Goal: Feedback & Contribution: Leave review/rating

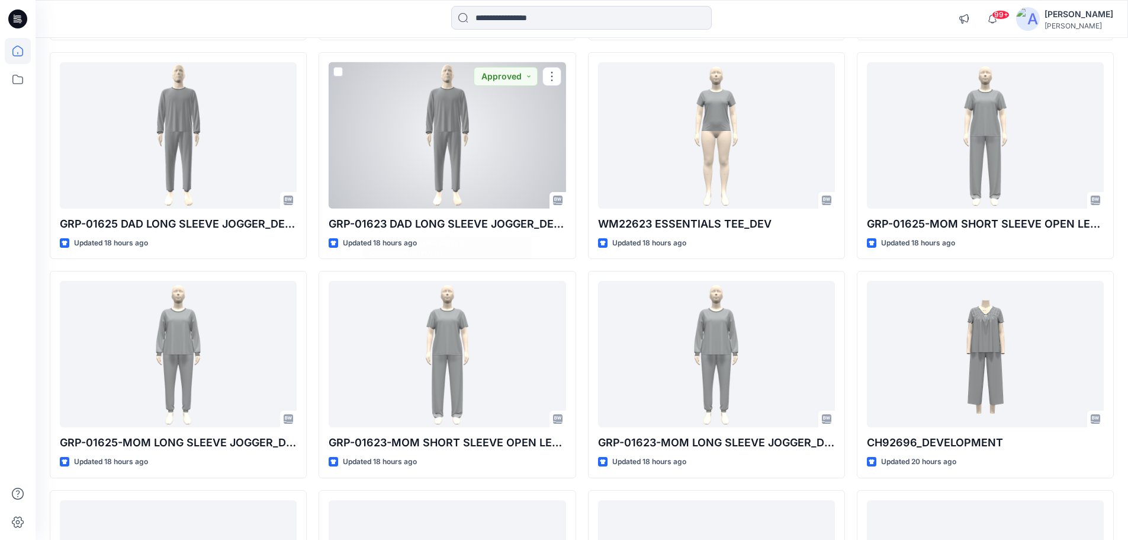
scroll to position [801, 0]
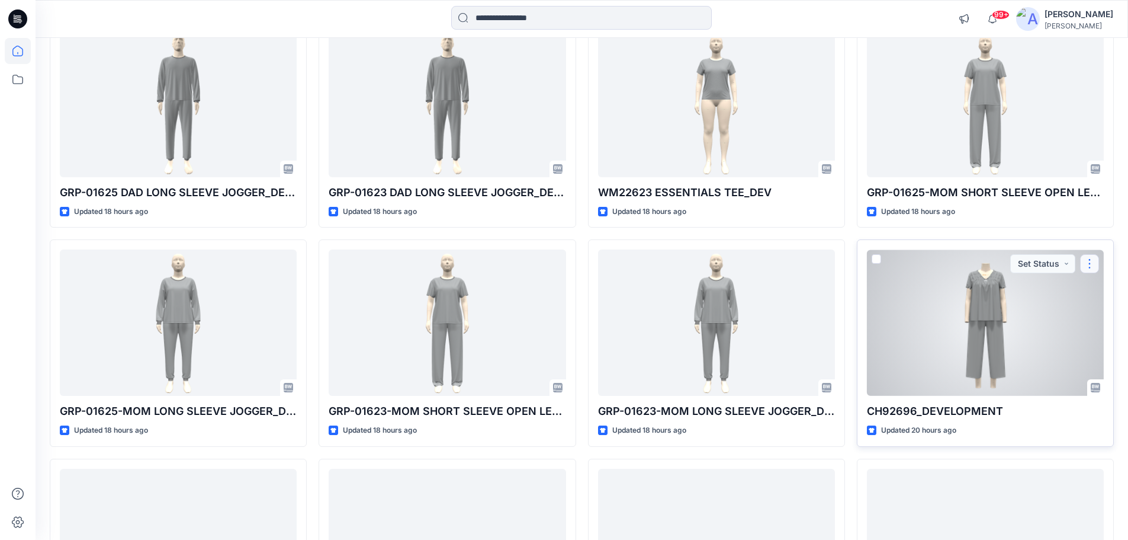
click at [1091, 259] on button "button" at bounding box center [1090, 263] width 19 height 19
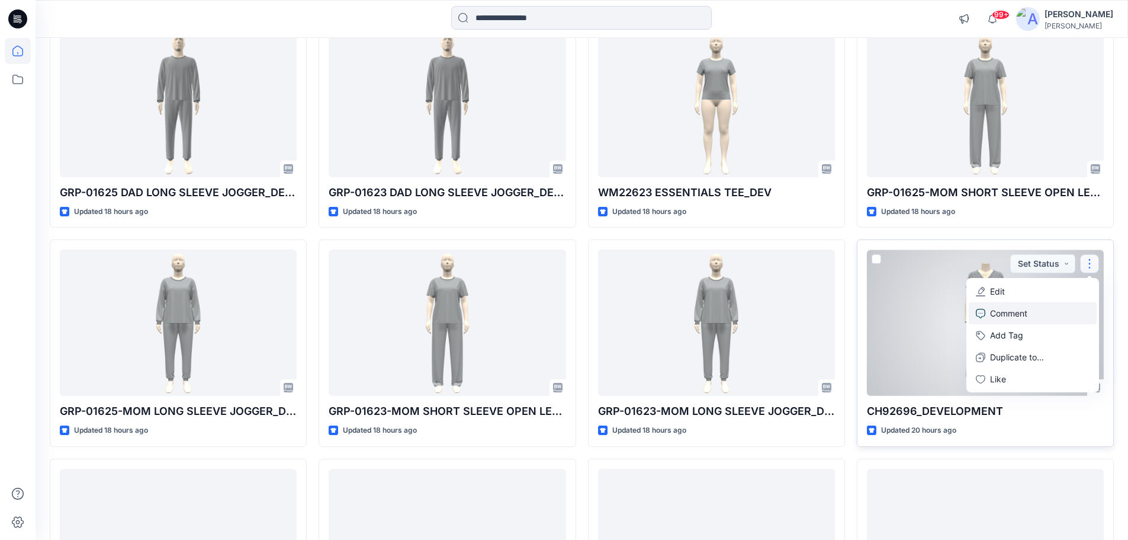
click at [1008, 313] on p "Comment" at bounding box center [1008, 313] width 37 height 12
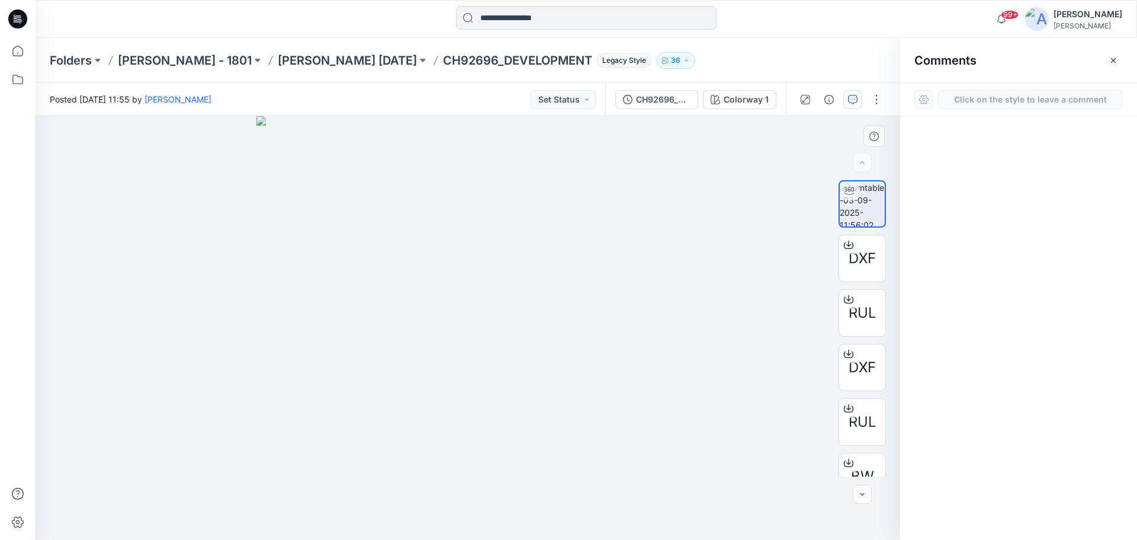
click at [499, 356] on div "1" at bounding box center [468, 328] width 865 height 424
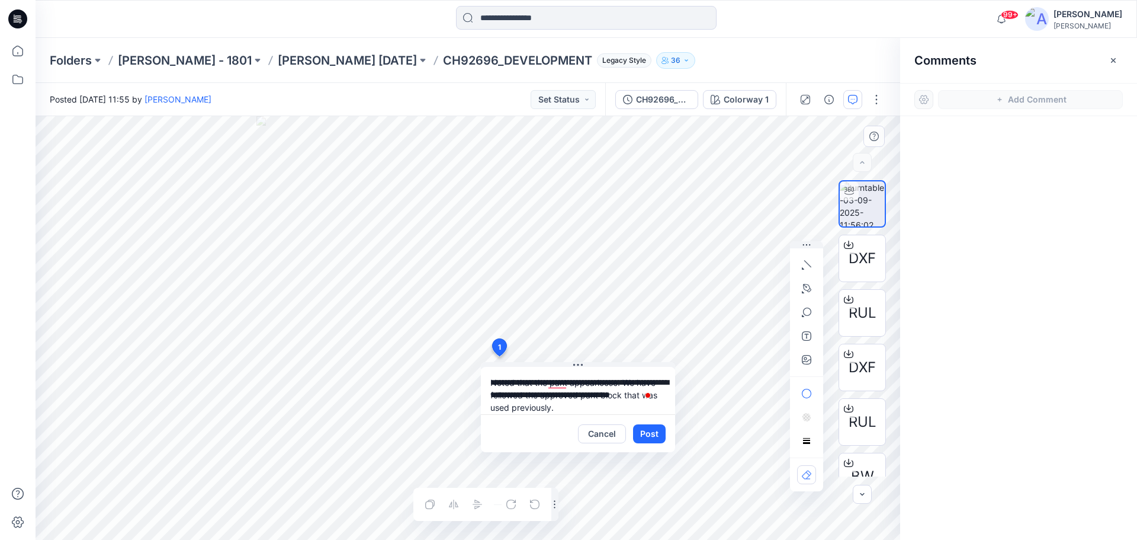
scroll to position [9, 0]
drag, startPoint x: 490, startPoint y: 380, endPoint x: 595, endPoint y: 403, distance: 107.4
click at [595, 403] on textarea "**********" at bounding box center [578, 390] width 194 height 47
paste textarea "*"
type textarea "**********"
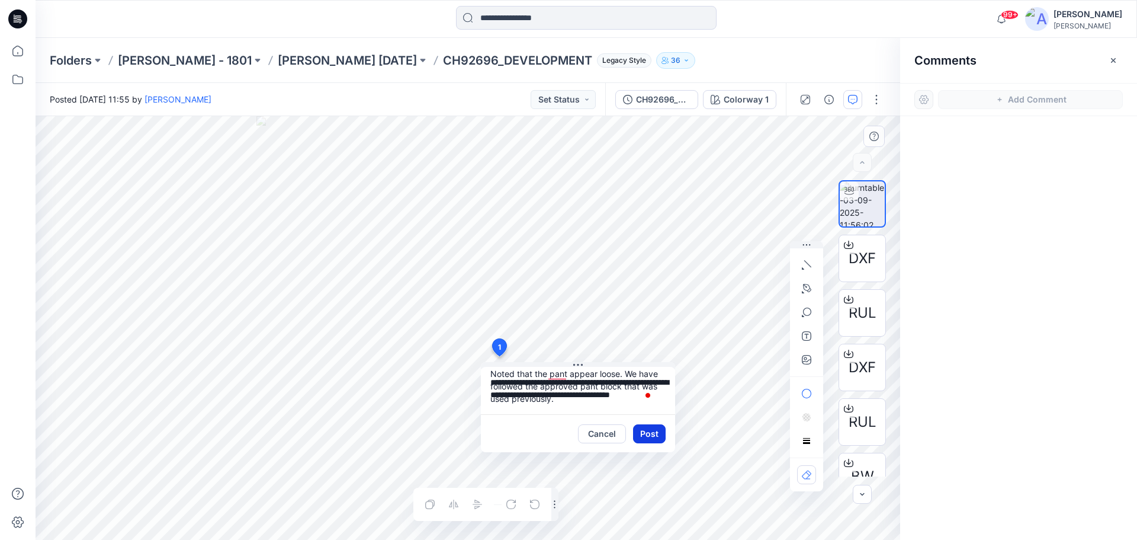
click at [649, 432] on button "Post" at bounding box center [649, 433] width 33 height 19
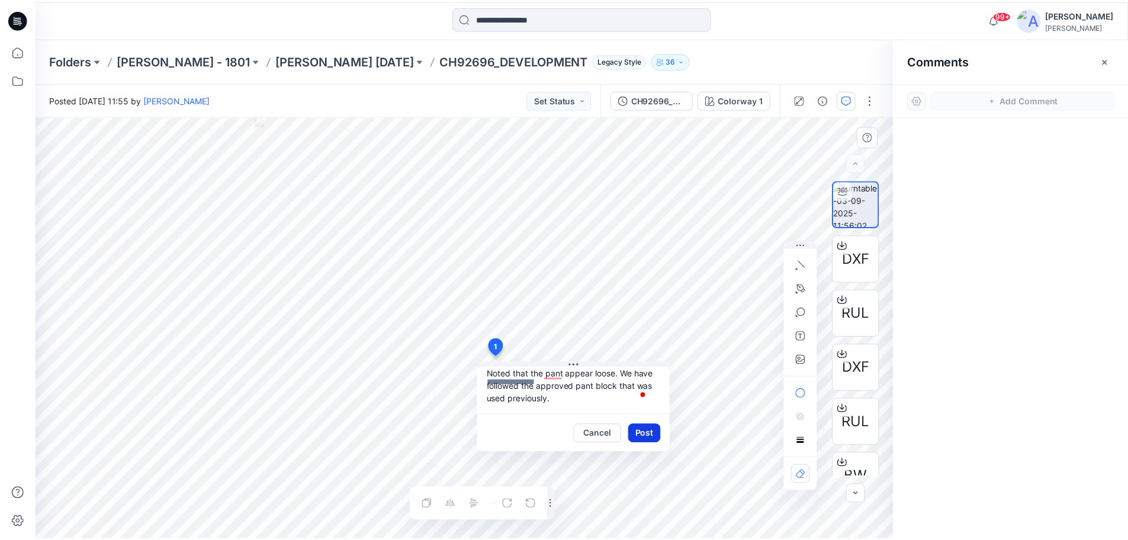
scroll to position [0, 0]
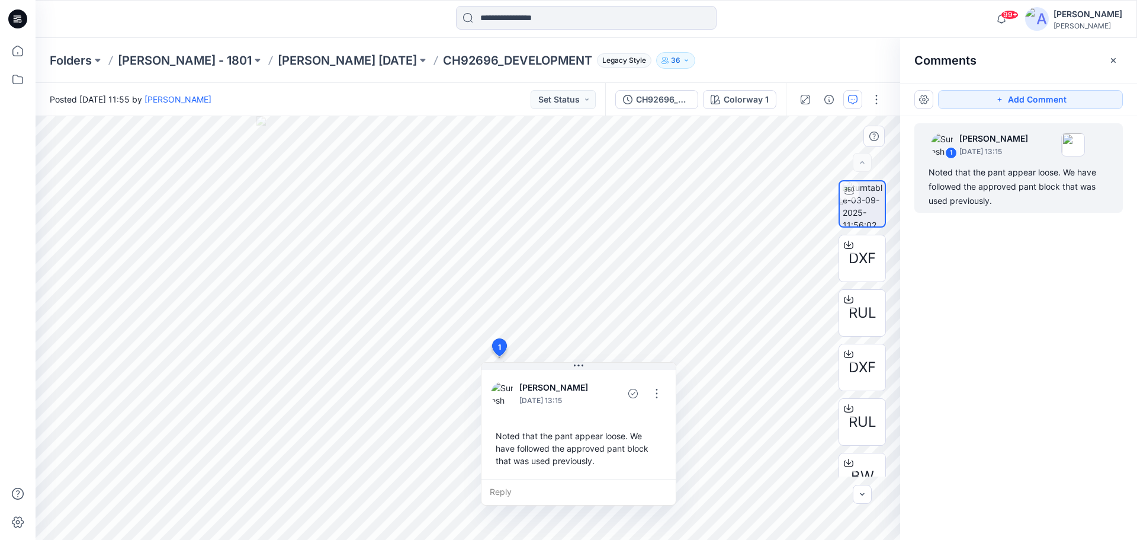
click at [15, 14] on icon at bounding box center [17, 18] width 19 height 19
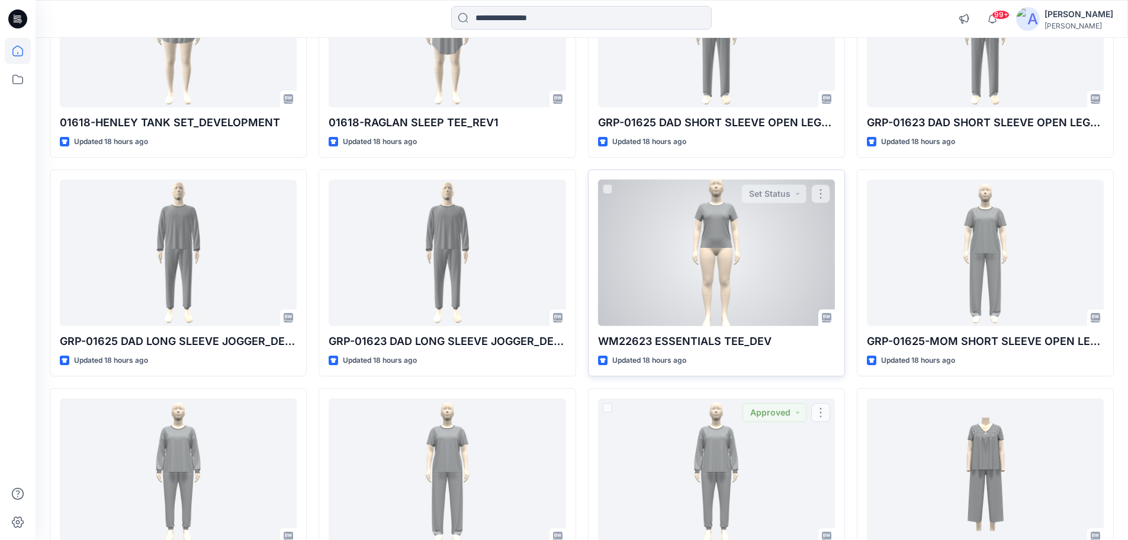
scroll to position [637, 0]
